Goal: Task Accomplishment & Management: Complete application form

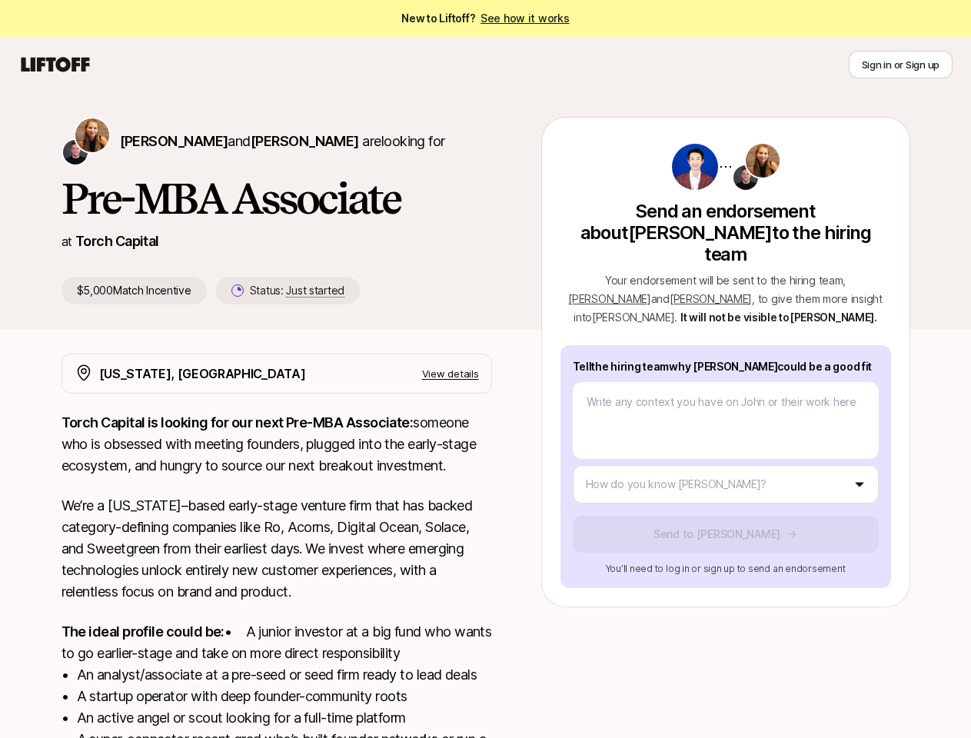
click at [55, 65] on icon at bounding box center [55, 65] width 74 height 22
click at [900, 65] on button "Sign in or Sign up" at bounding box center [901, 65] width 104 height 28
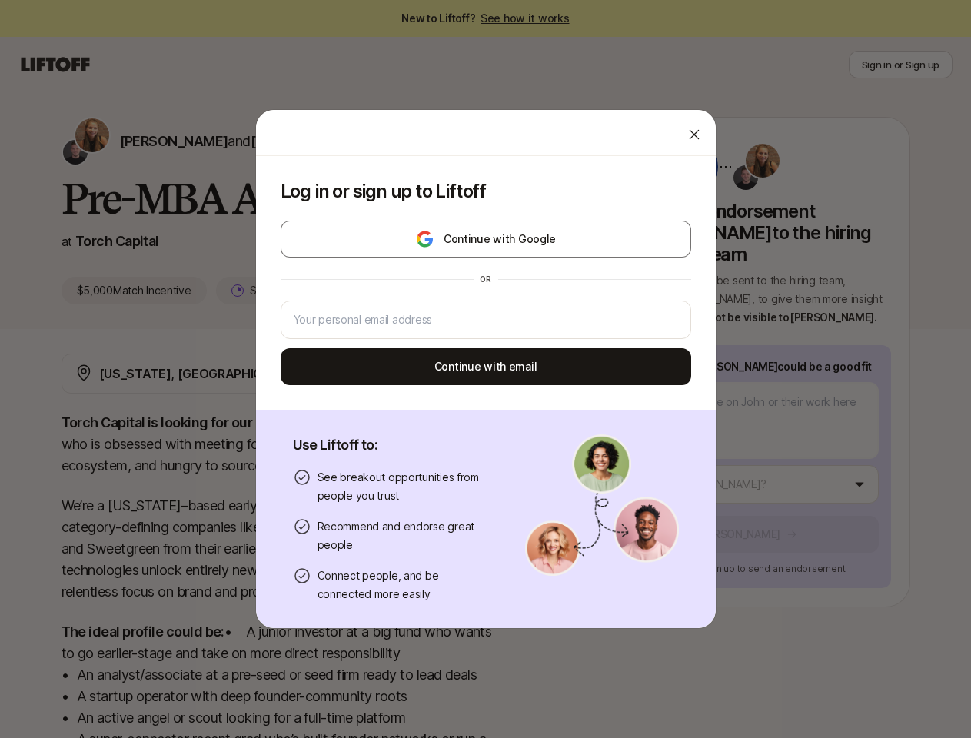
type textarea "x"
click at [139, 141] on div "Log in or sign up to Liftoff Continue with Google or Continue with email Use Li…" at bounding box center [485, 369] width 971 height 520
click at [266, 141] on div at bounding box center [486, 133] width 460 height 46
click at [271, 291] on div "Log in or sign up to Liftoff Continue with Google or Continue with email" at bounding box center [486, 283] width 460 height 254
click at [855, 258] on div "Log in or sign up to Liftoff Continue with Google or Continue with email Use Li…" at bounding box center [485, 369] width 971 height 520
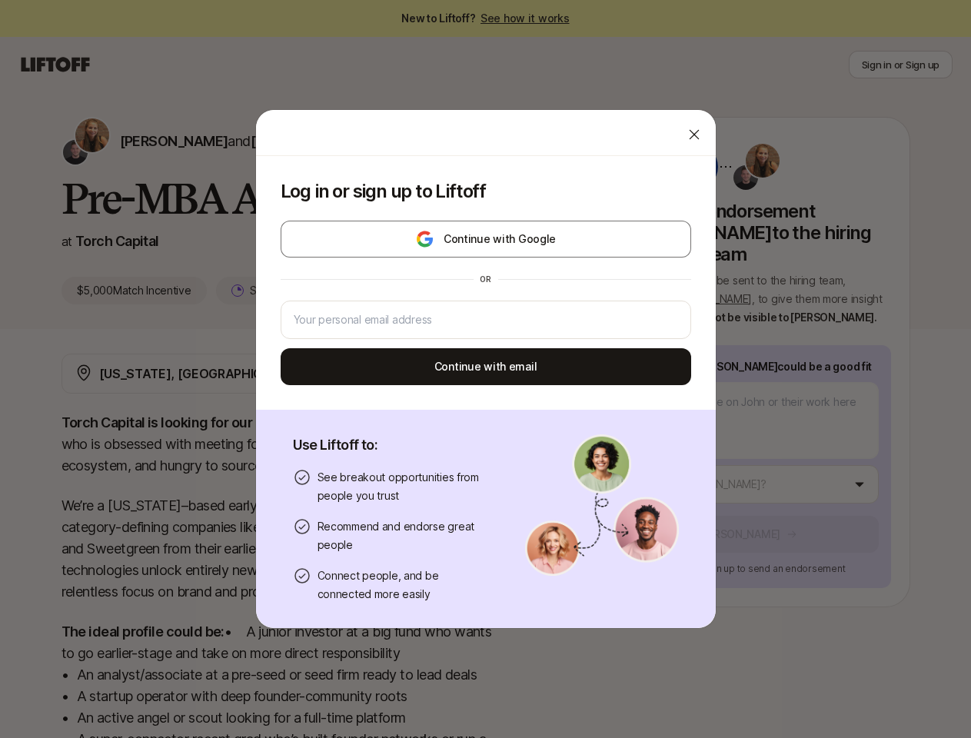
click at [630, 277] on div "or" at bounding box center [486, 279] width 410 height 25
click at [744, 463] on div "Log in or sign up to Liftoff Continue with Google or Continue with email Use Li…" at bounding box center [485, 369] width 971 height 520
click at [469, 374] on button "Continue with email" at bounding box center [486, 366] width 410 height 37
